Goal: Task Accomplishment & Management: Complete application form

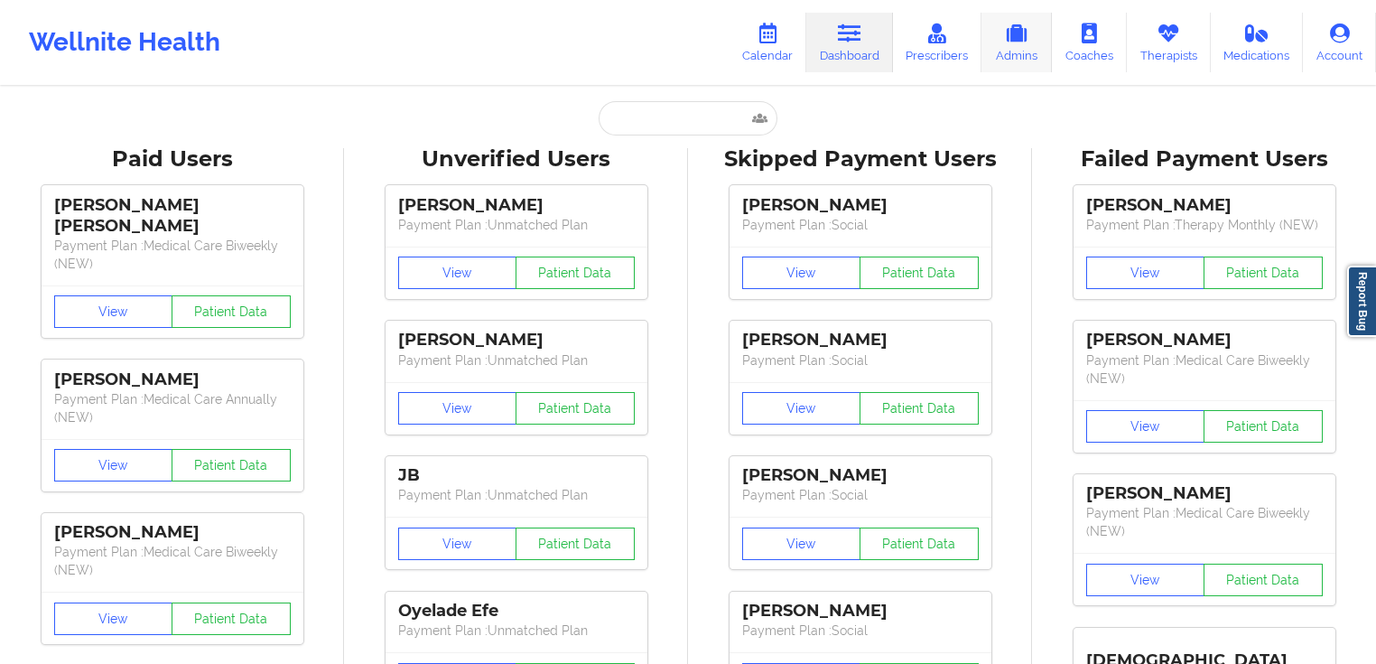
click at [1033, 51] on link "Admins" at bounding box center [1017, 43] width 70 height 60
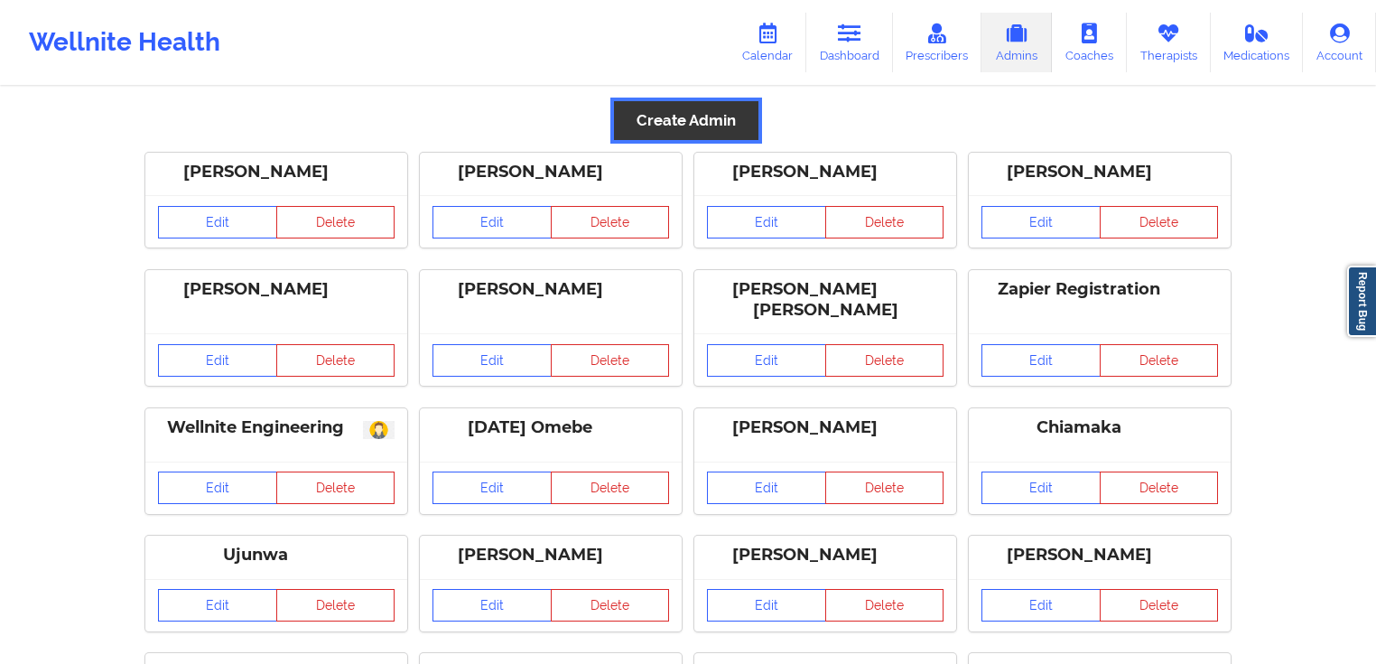
click at [733, 120] on button "Create Admin" at bounding box center [686, 120] width 145 height 39
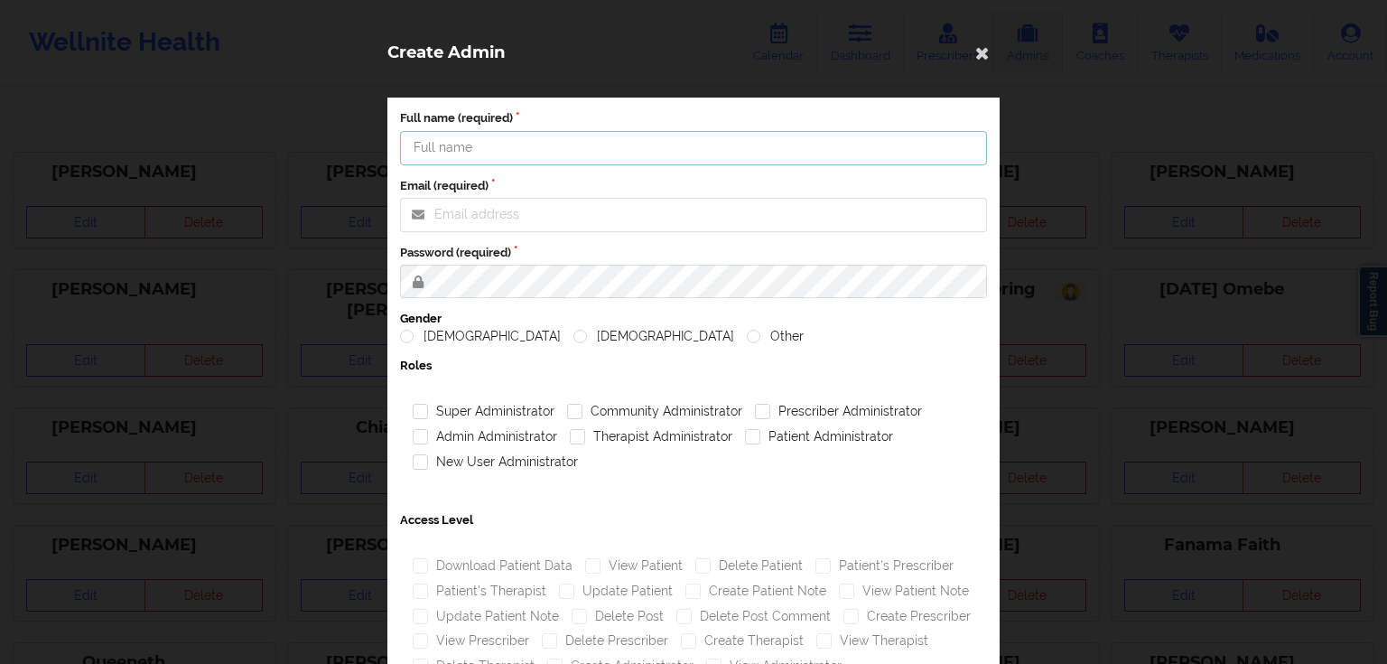
click at [643, 156] on input "Full name (required)" at bounding box center [693, 148] width 587 height 34
type input "[PERSON_NAME][EMAIL_ADDRESS][PERSON_NAME][DOMAIN_NAME]"
click at [538, 143] on input "Full name (required)" at bounding box center [693, 148] width 587 height 34
type input "[PERSON_NAME]"
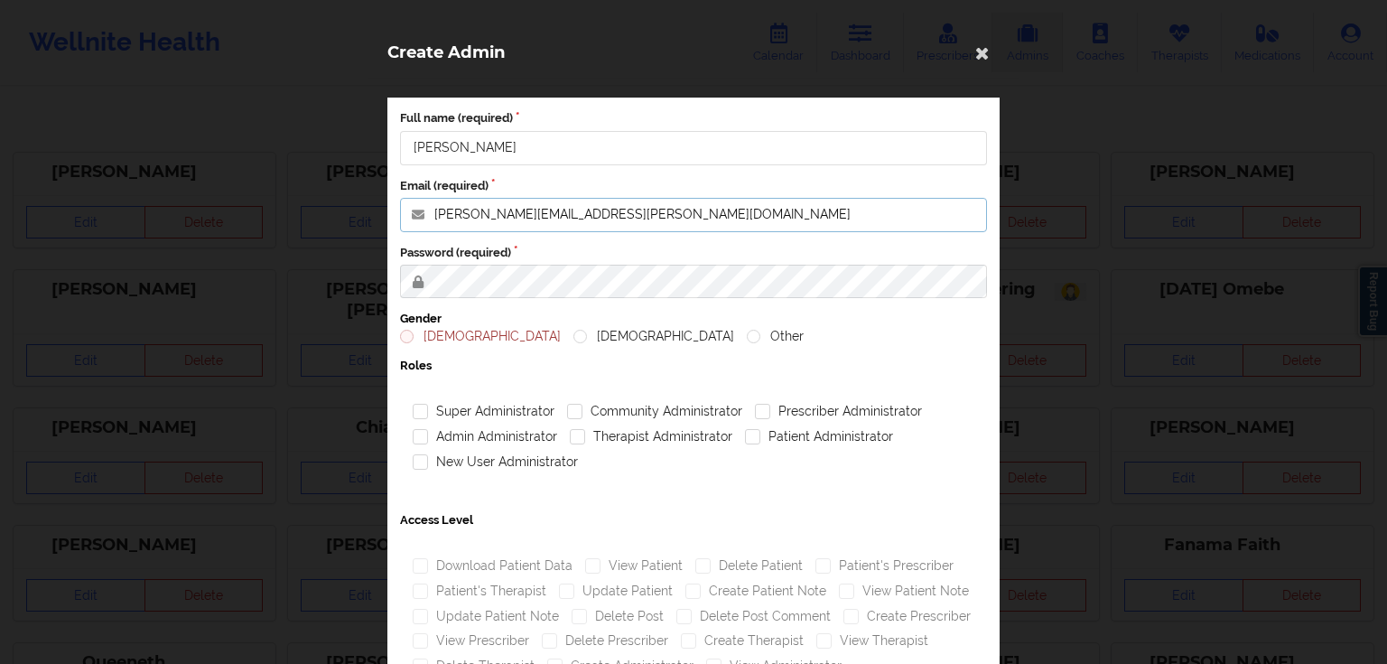
click at [520, 217] on input "[PERSON_NAME][EMAIL_ADDRESS][PERSON_NAME][DOMAIN_NAME]" at bounding box center [693, 215] width 587 height 34
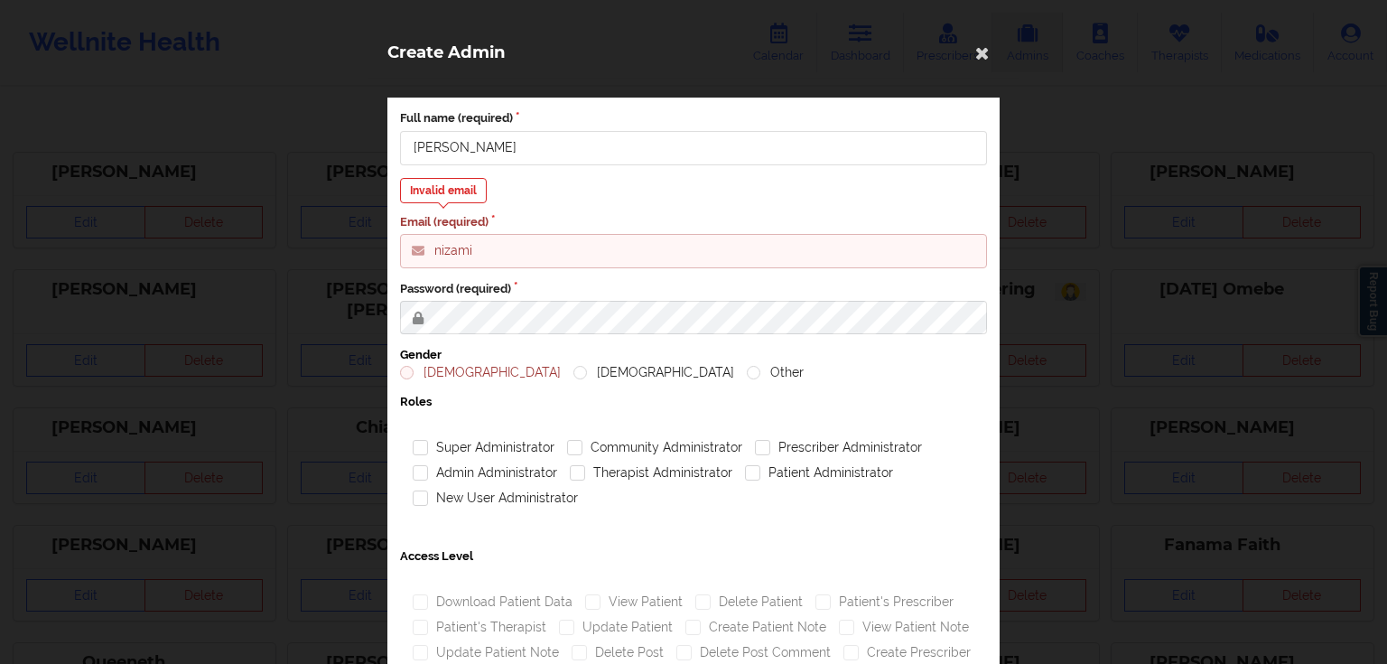
type input "[EMAIL_ADDRESS][DOMAIN_NAME]"
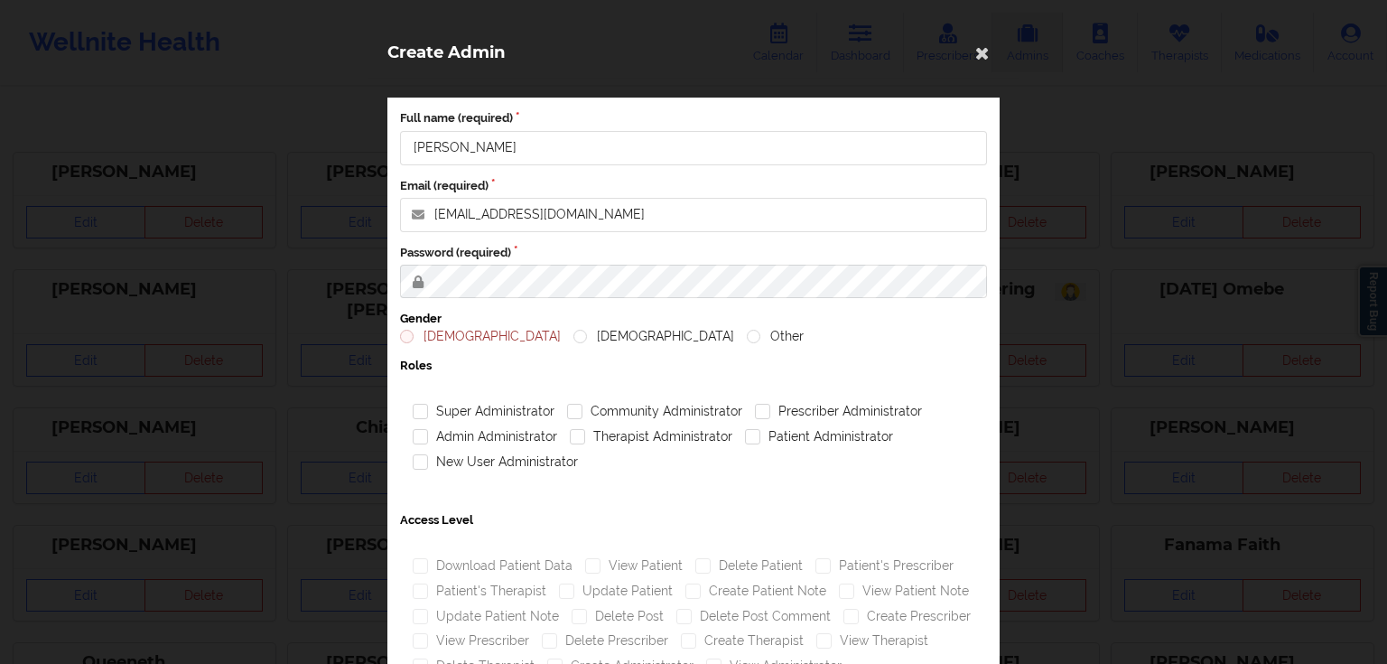
click at [400, 322] on label "Gender" at bounding box center [693, 319] width 587 height 16
click at [405, 332] on label "[DEMOGRAPHIC_DATA]" at bounding box center [480, 336] width 161 height 15
click at [405, 332] on input "[DEMOGRAPHIC_DATA]" at bounding box center [407, 336] width 15 height 15
radio input "true"
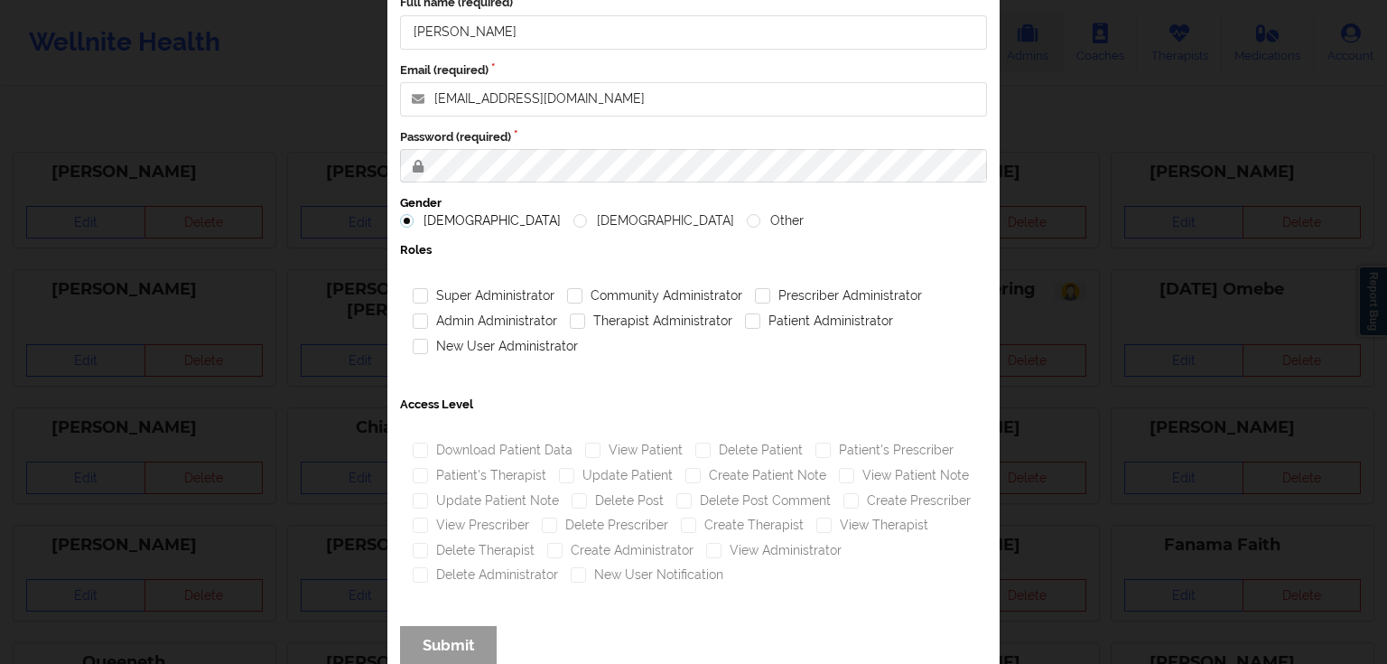
scroll to position [145, 0]
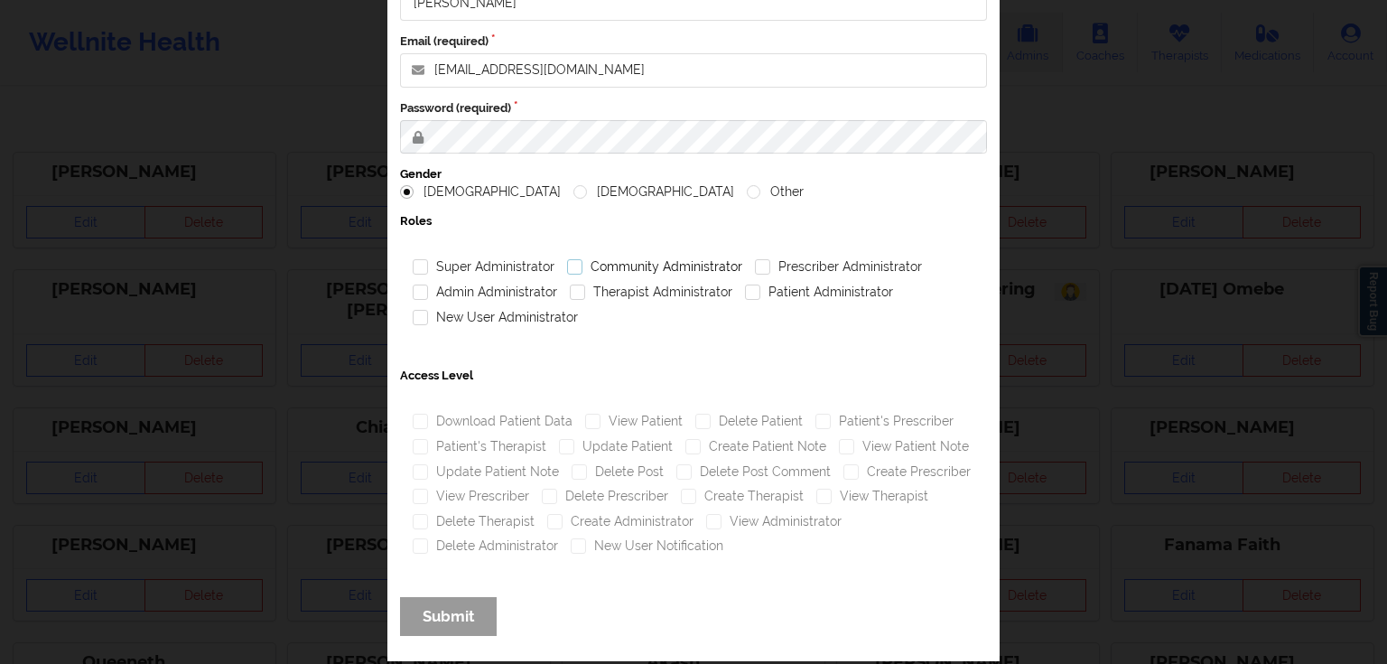
click at [637, 271] on label "Community Administrator" at bounding box center [654, 266] width 175 height 15
click at [583, 271] on input "Community Administrator" at bounding box center [574, 266] width 15 height 15
checkbox input "true"
click at [794, 270] on label "Prescriber Administrator" at bounding box center [838, 266] width 167 height 15
click at [770, 270] on input "Prescriber Administrator" at bounding box center [762, 266] width 15 height 15
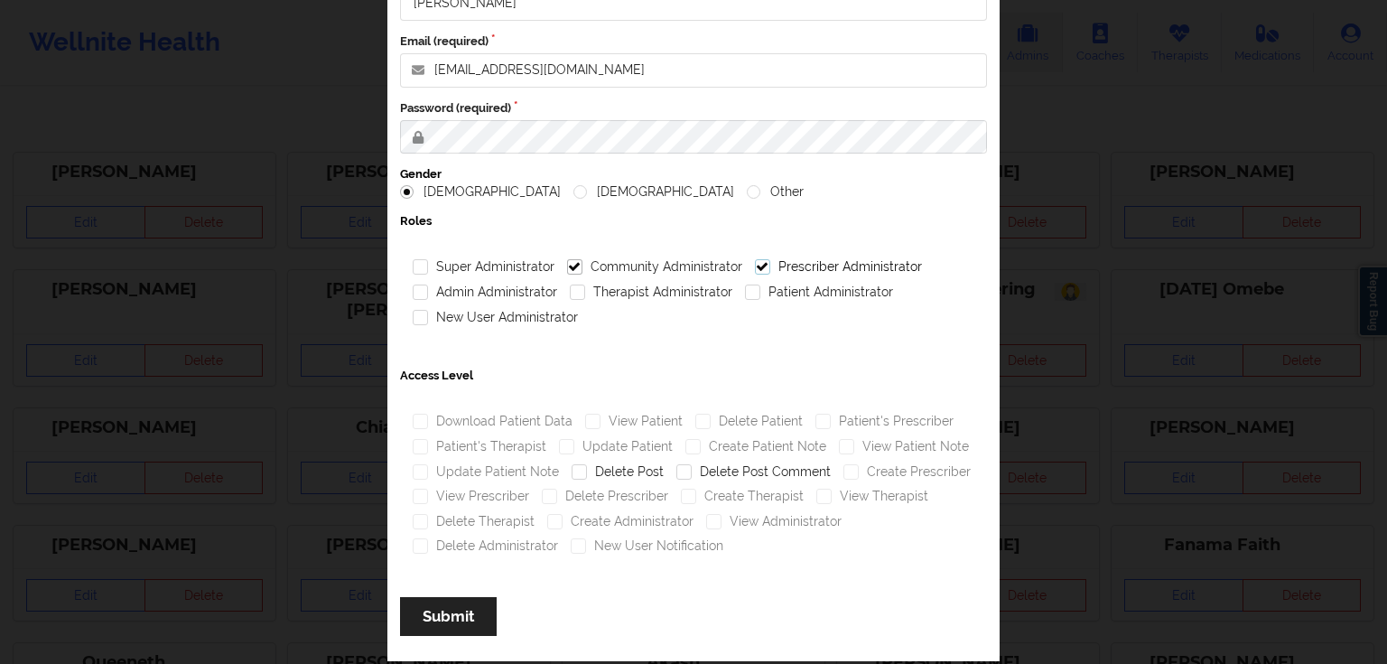
checkbox input "true"
click at [780, 292] on label "Patient Administrator" at bounding box center [819, 292] width 148 height 15
click at [760, 292] on input "Patient Administrator" at bounding box center [752, 292] width 15 height 15
checkbox input "true"
click at [651, 294] on label "Therapist Administrator" at bounding box center [651, 292] width 163 height 15
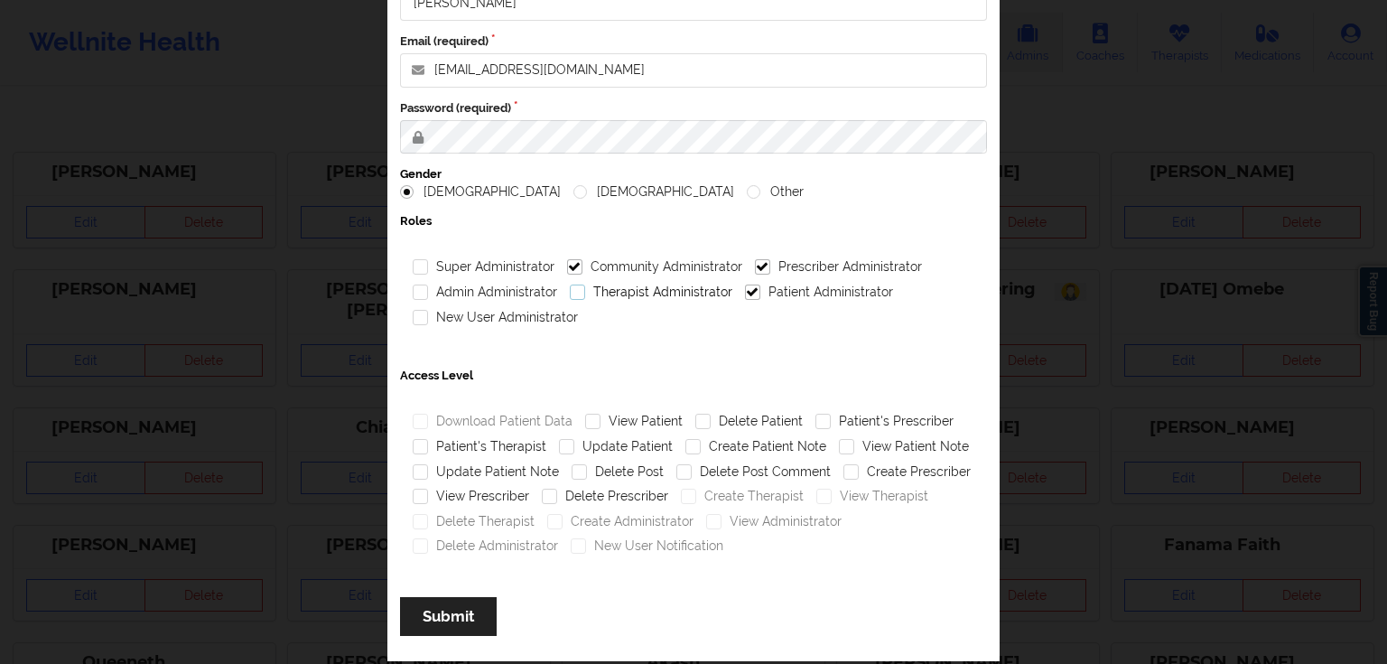
click at [585, 294] on input "Therapist Administrator" at bounding box center [577, 292] width 15 height 15
checkbox input "true"
click at [473, 297] on label "Admin Administrator" at bounding box center [485, 292] width 145 height 15
click at [428, 297] on input "Admin Administrator" at bounding box center [420, 292] width 15 height 15
checkbox input "true"
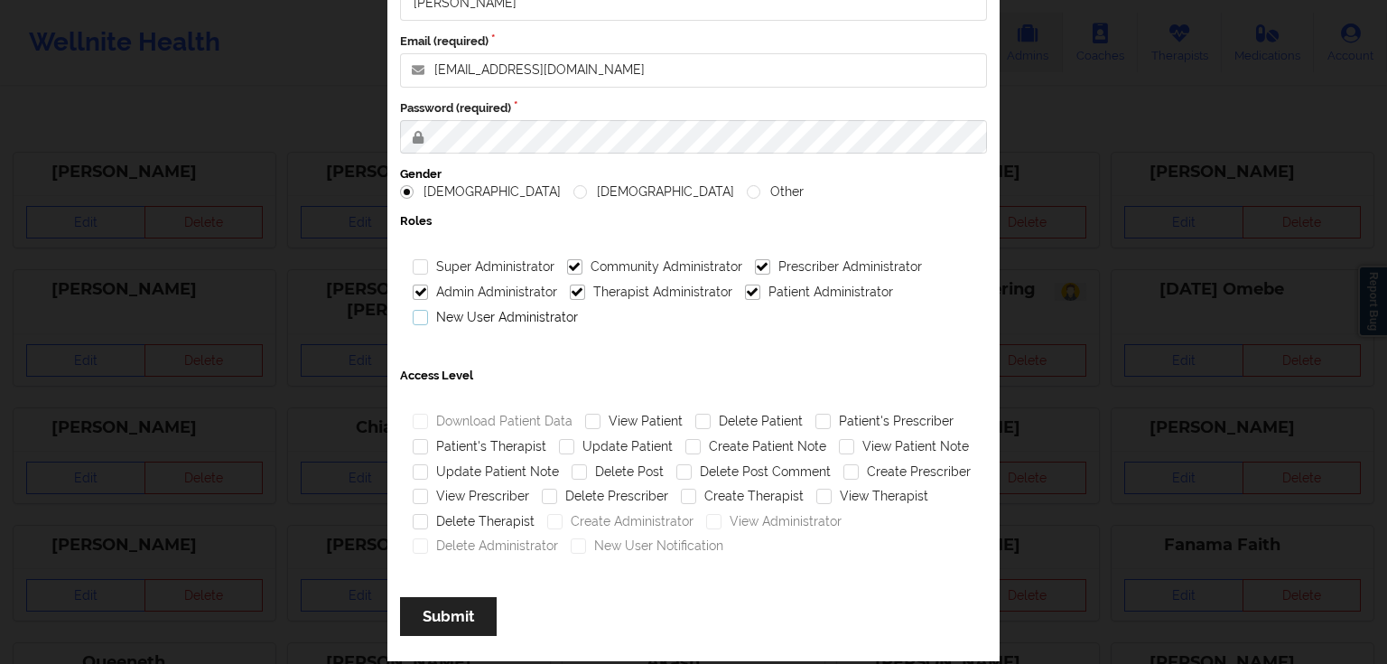
click at [470, 317] on label "New User Administrator" at bounding box center [495, 317] width 165 height 15
click at [428, 317] on input "New User Administrator" at bounding box center [420, 317] width 15 height 15
checkbox input "true"
click at [647, 418] on label "View Patient" at bounding box center [634, 421] width 98 height 15
click at [601, 418] on input "View Patient" at bounding box center [592, 421] width 15 height 15
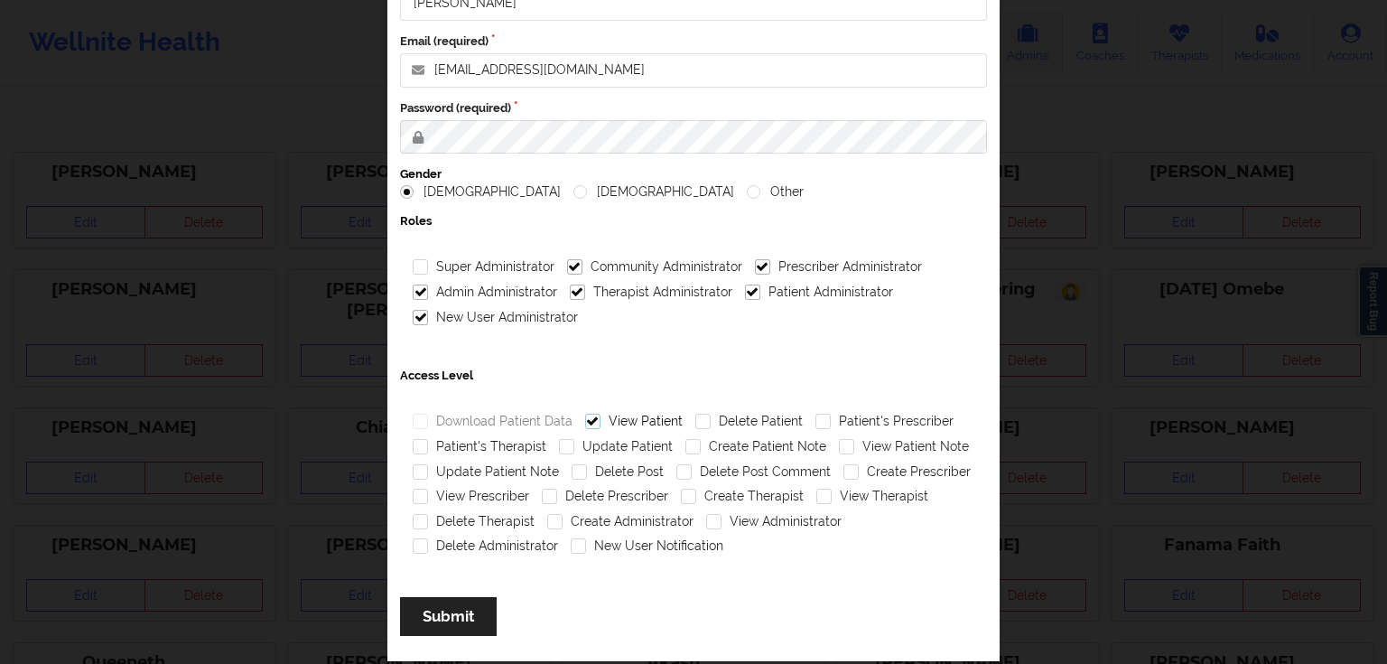
checkbox input "true"
click at [878, 419] on label "Patient's Prescriber" at bounding box center [885, 421] width 138 height 15
click at [831, 419] on input "Patient's Prescriber" at bounding box center [823, 421] width 15 height 15
checkbox input "true"
click at [515, 449] on label "Patient's Therapist" at bounding box center [480, 446] width 134 height 15
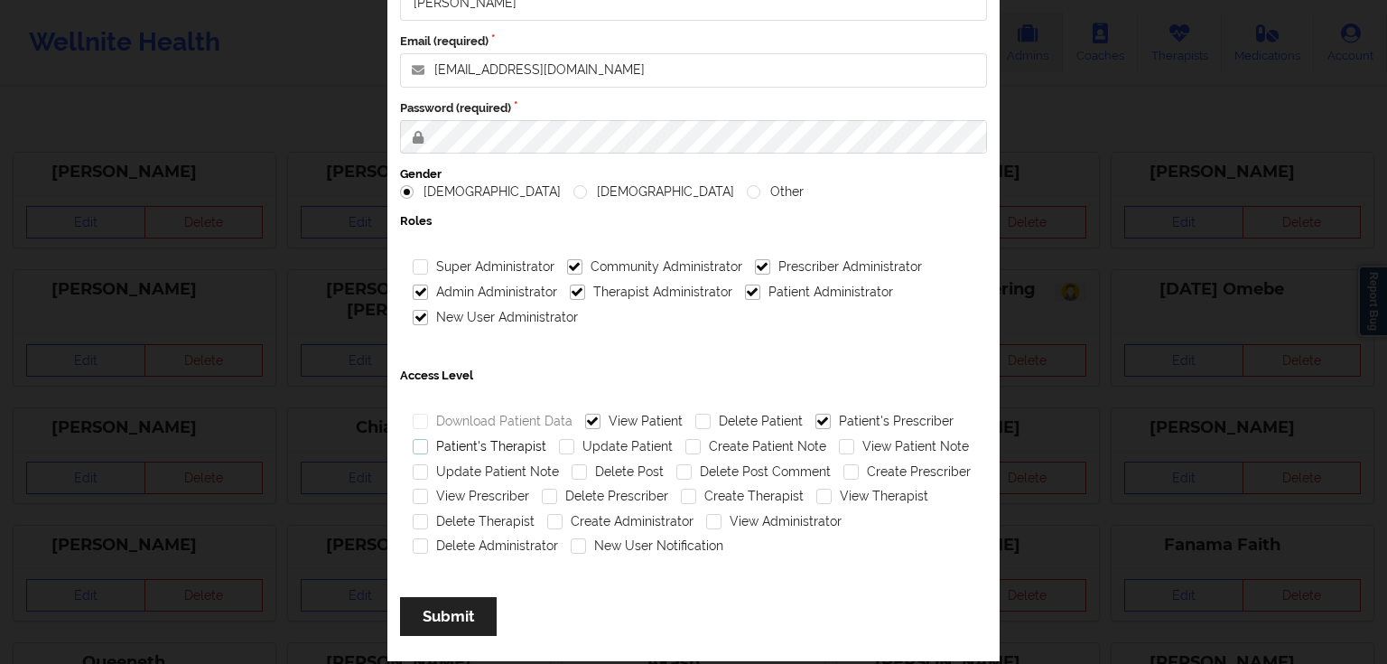
click at [428, 449] on input "Patient's Therapist" at bounding box center [420, 446] width 15 height 15
checkbox input "true"
drag, startPoint x: 612, startPoint y: 448, endPoint x: 698, endPoint y: 446, distance: 85.8
click at [614, 448] on label "Update Patient" at bounding box center [616, 446] width 114 height 15
click at [574, 448] on input "Update Patient" at bounding box center [566, 446] width 15 height 15
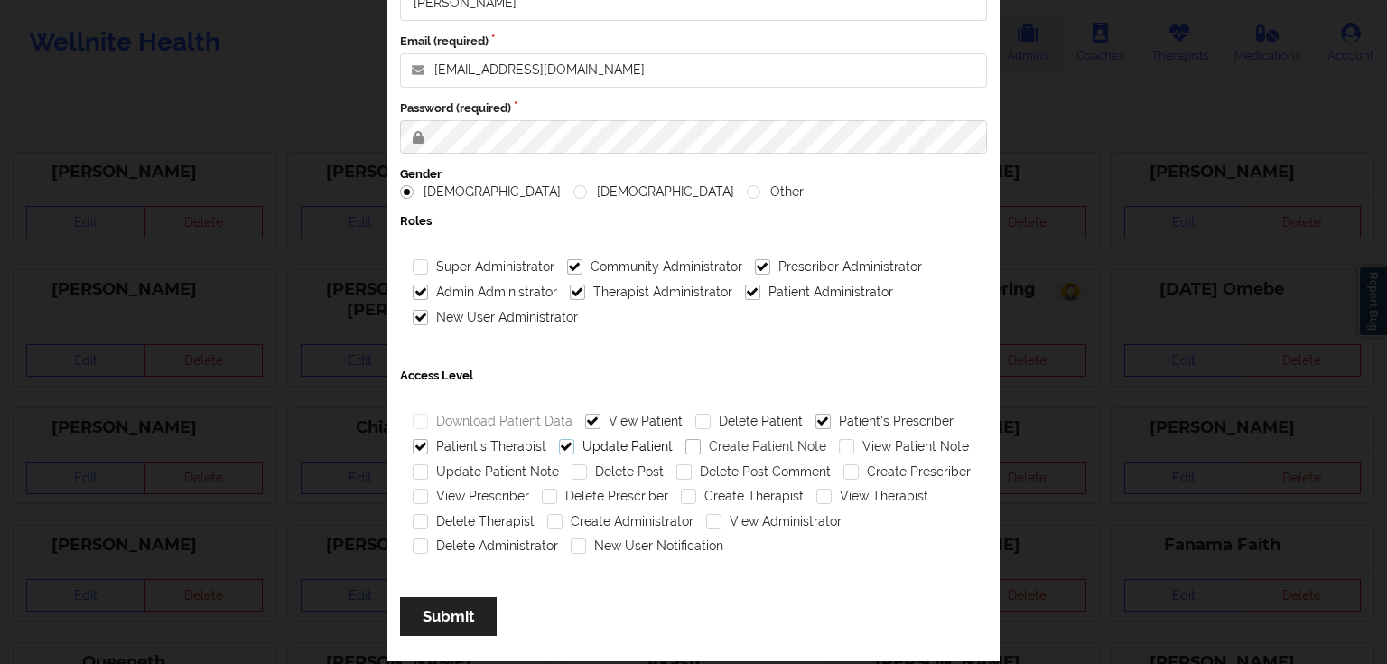
checkbox input "true"
click at [746, 444] on label "Create Patient Note" at bounding box center [756, 446] width 141 height 15
click at [701, 444] on input "Create Patient Note" at bounding box center [693, 446] width 15 height 15
checkbox input "true"
click at [906, 443] on label "View Patient Note" at bounding box center [904, 446] width 130 height 15
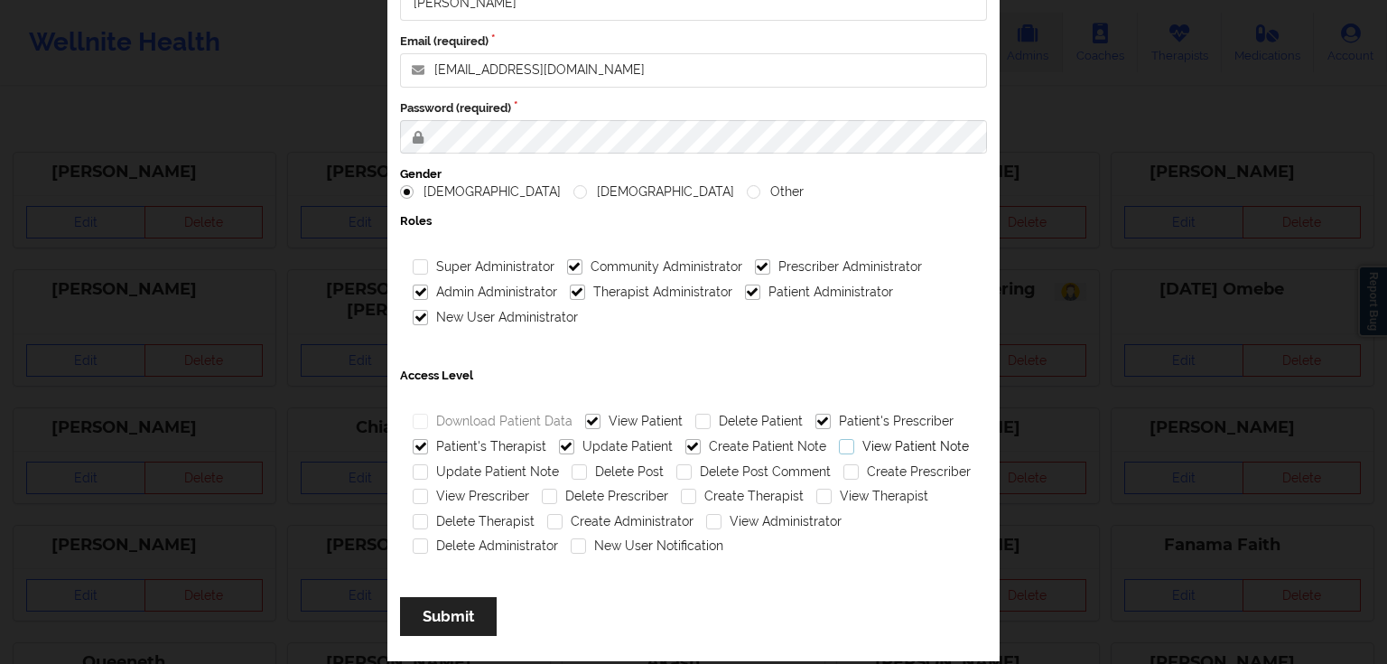
click at [854, 443] on input "View Patient Note" at bounding box center [846, 446] width 15 height 15
checkbox input "true"
click at [514, 473] on label "Update Patient Note" at bounding box center [486, 471] width 146 height 15
click at [428, 473] on input "Update Patient Note" at bounding box center [420, 471] width 15 height 15
checkbox input "true"
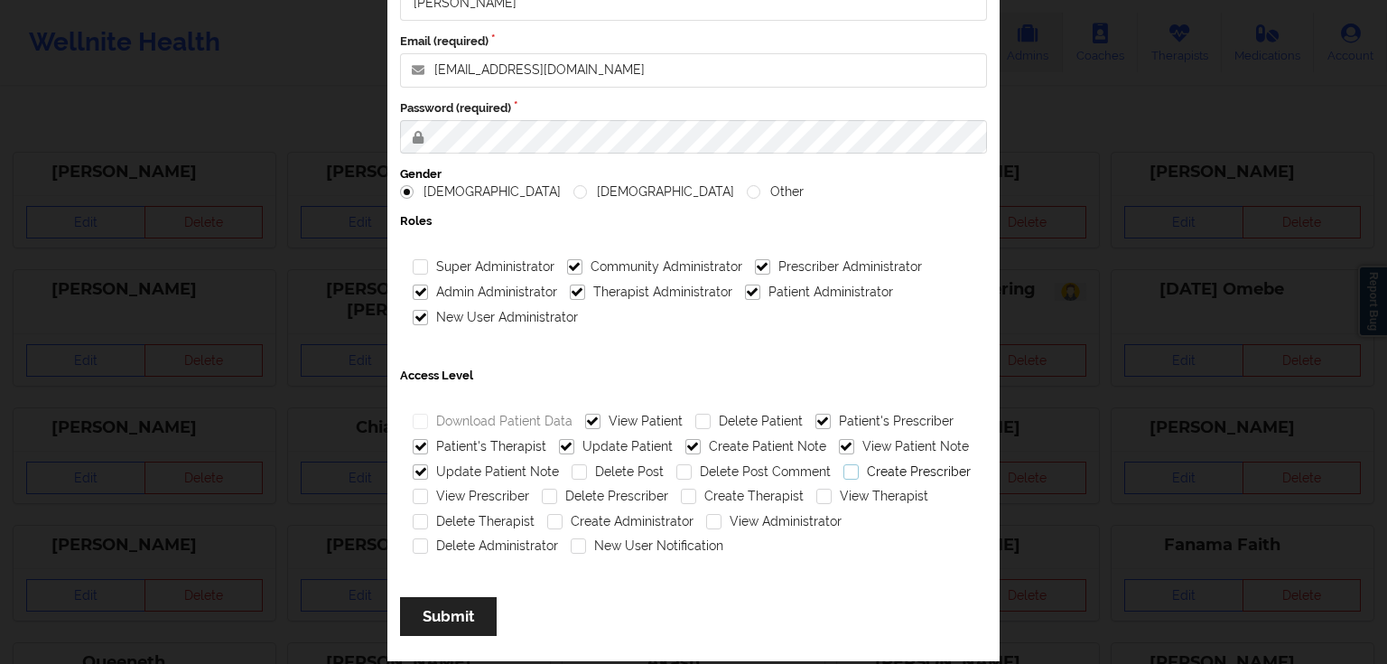
click at [900, 465] on label "Create Prescriber" at bounding box center [907, 471] width 127 height 15
click at [859, 465] on input "Create Prescriber" at bounding box center [851, 471] width 15 height 15
click at [900, 465] on label "Create Prescriber" at bounding box center [907, 471] width 127 height 15
click at [859, 465] on input "Create Prescriber" at bounding box center [851, 471] width 15 height 15
checkbox input "false"
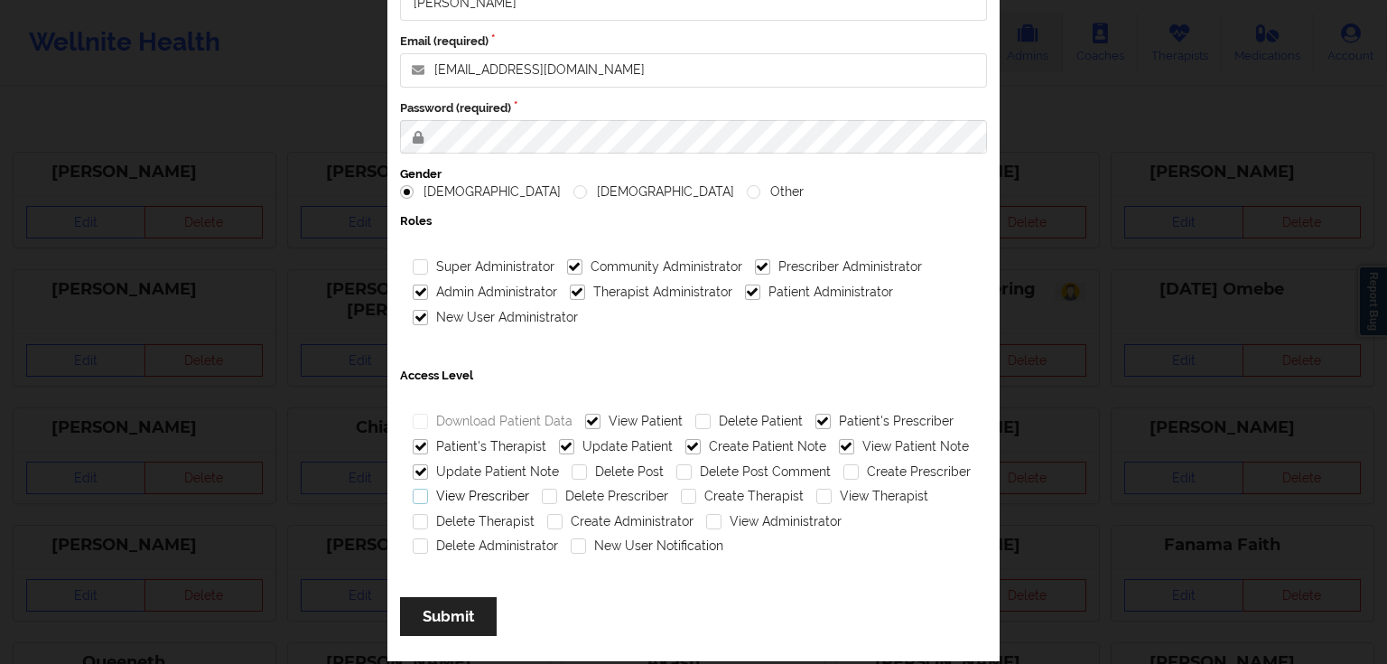
click at [484, 501] on label "View Prescriber" at bounding box center [471, 496] width 117 height 15
click at [428, 501] on input "View Prescriber" at bounding box center [420, 496] width 15 height 15
checkbox input "true"
click at [852, 493] on label "View Therapist" at bounding box center [872, 496] width 112 height 15
click at [832, 493] on input "View Therapist" at bounding box center [823, 496] width 15 height 15
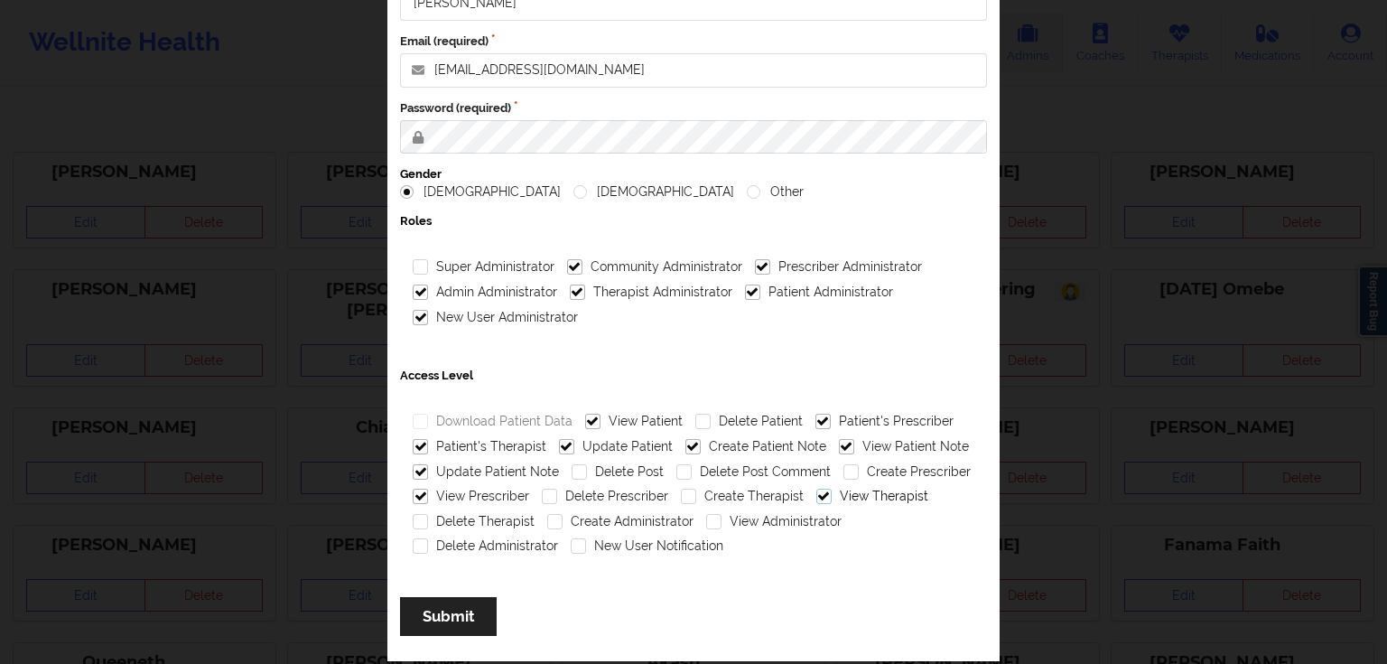
checkbox input "true"
click at [756, 518] on label "View Administrator" at bounding box center [773, 521] width 135 height 15
click at [722, 518] on input "View Administrator" at bounding box center [713, 521] width 15 height 15
checkbox input "true"
drag, startPoint x: 603, startPoint y: 545, endPoint x: 658, endPoint y: 531, distance: 55.9
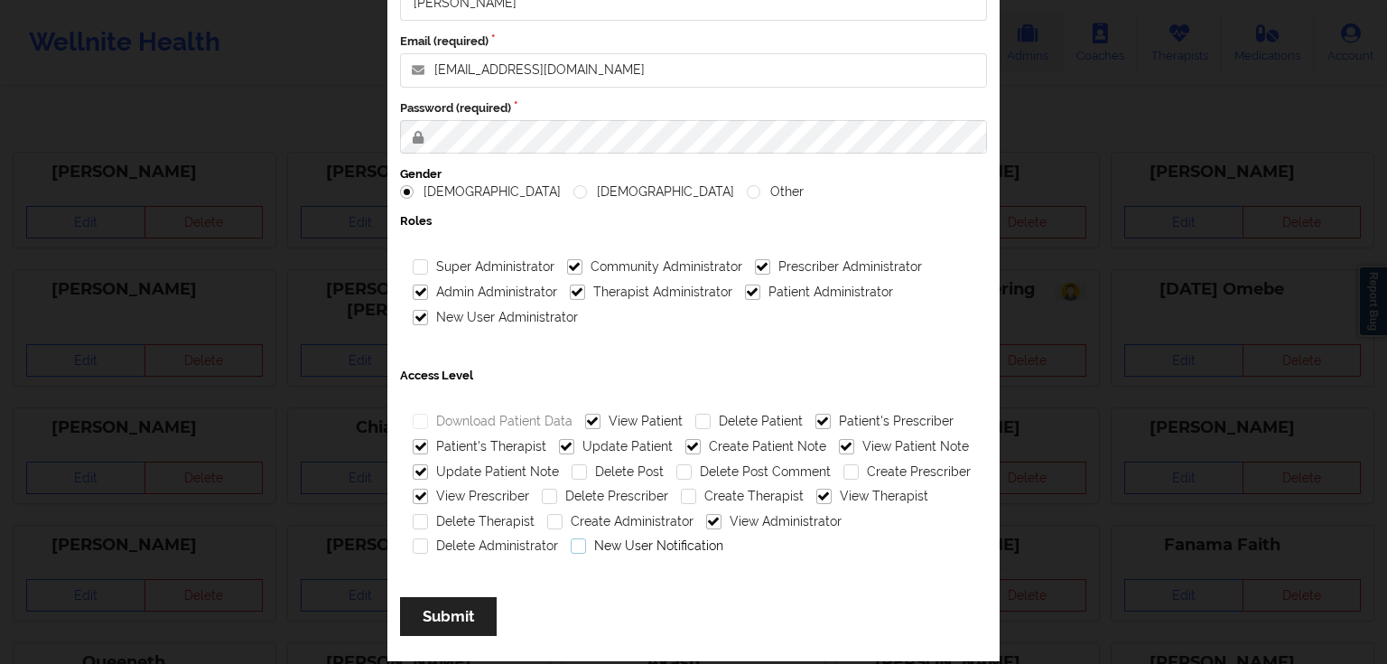
click at [603, 545] on label "New User Notification" at bounding box center [647, 545] width 153 height 15
click at [586, 545] on input "New User Notification" at bounding box center [578, 545] width 15 height 15
checkbox input "true"
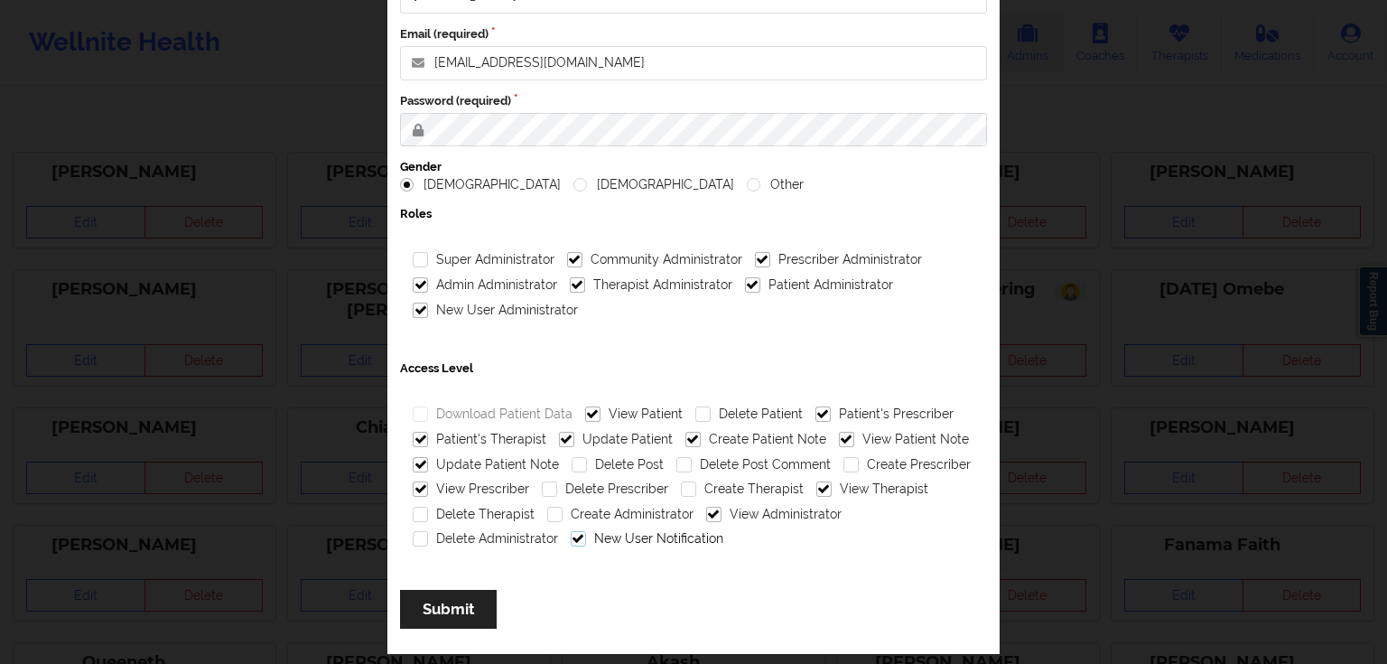
scroll to position [160, 0]
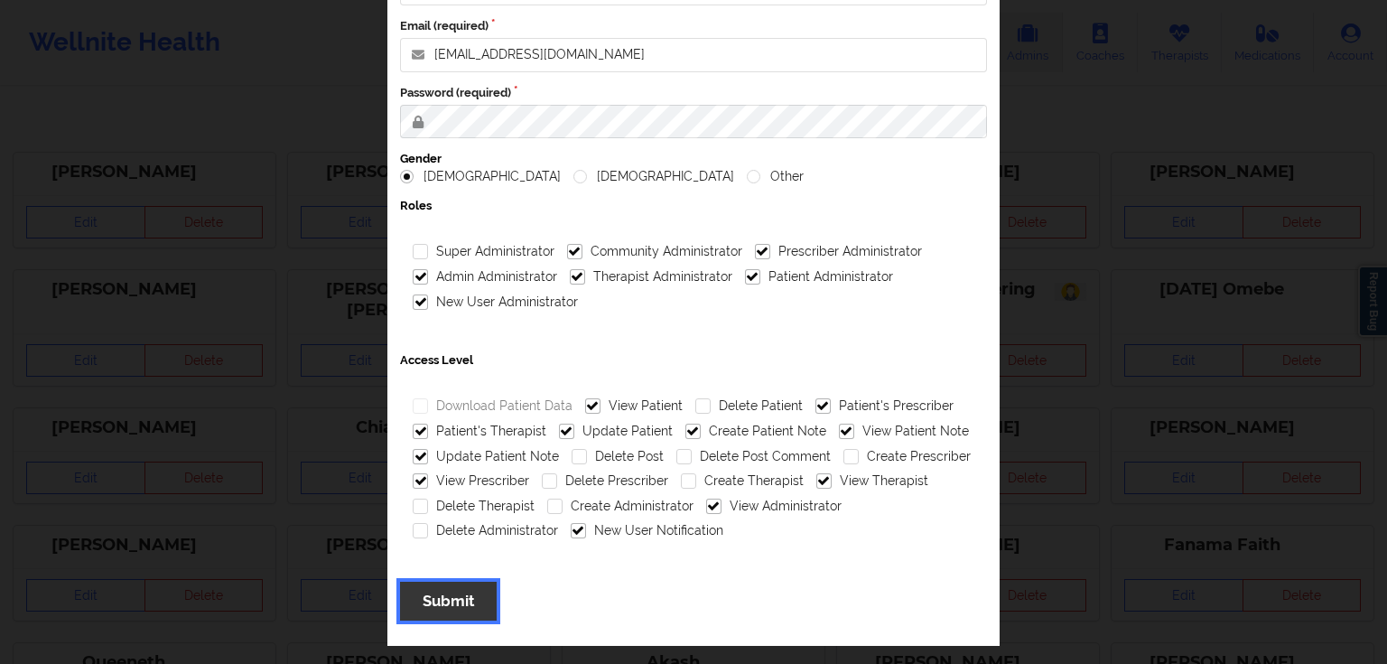
click at [466, 603] on button "Submit" at bounding box center [448, 601] width 97 height 39
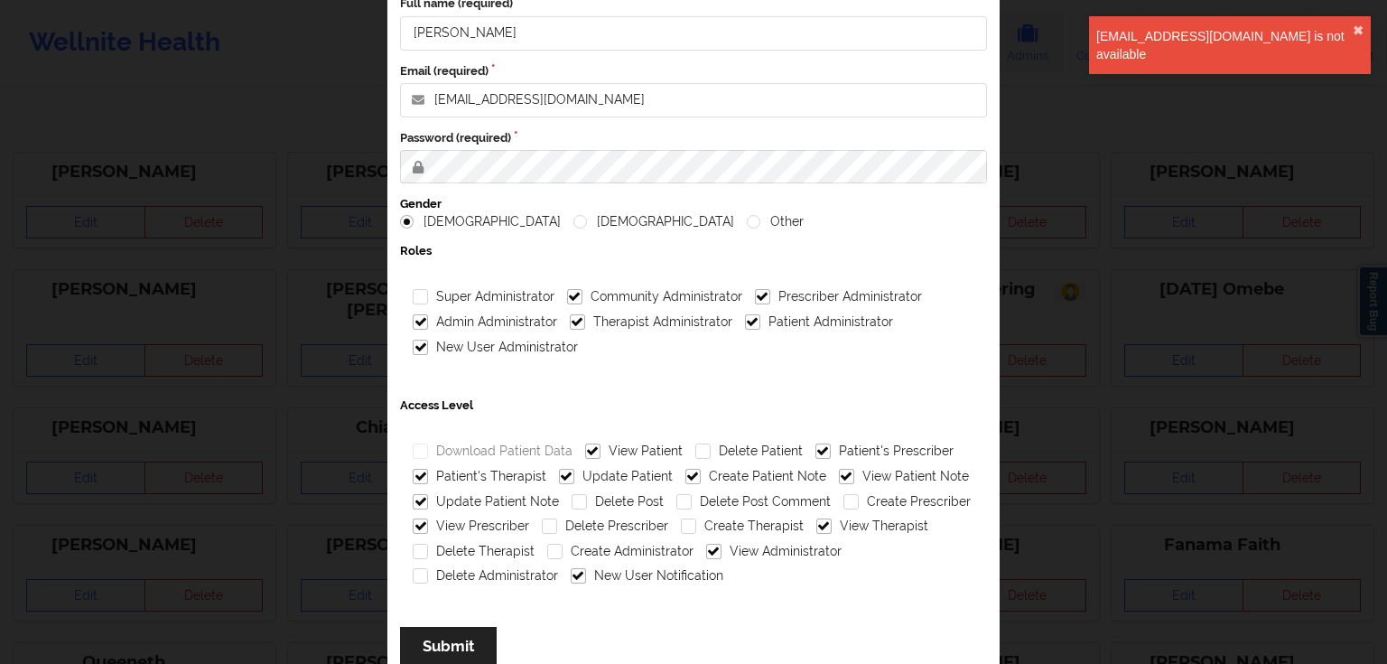
scroll to position [0, 0]
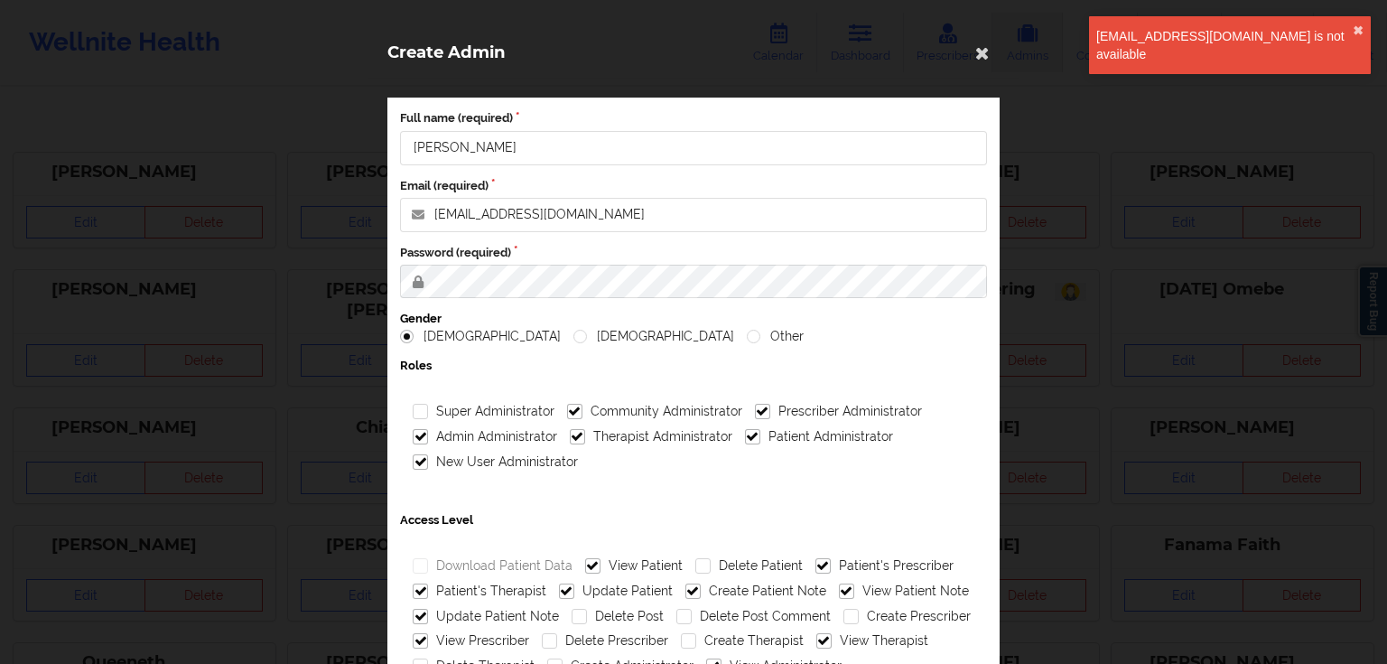
click at [1358, 40] on div "[EMAIL_ADDRESS][DOMAIN_NAME] is not available ✖︎" at bounding box center [1230, 45] width 282 height 58
